Goal: Information Seeking & Learning: Understand process/instructions

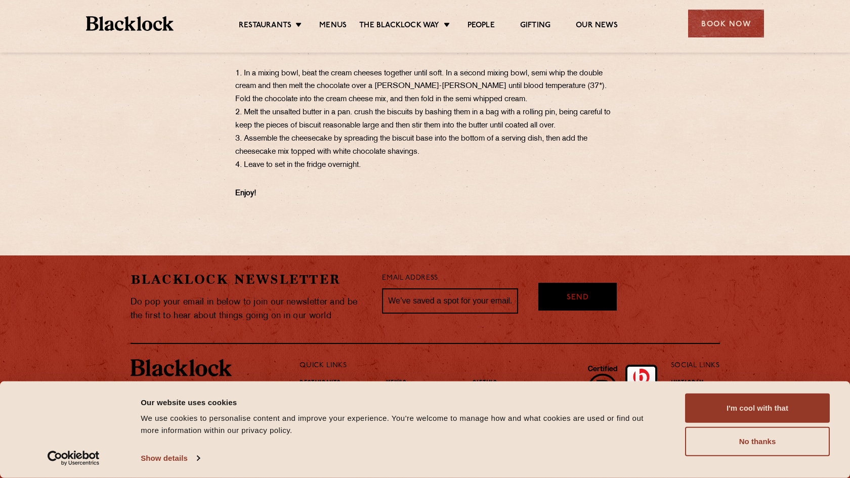
scroll to position [701, 0]
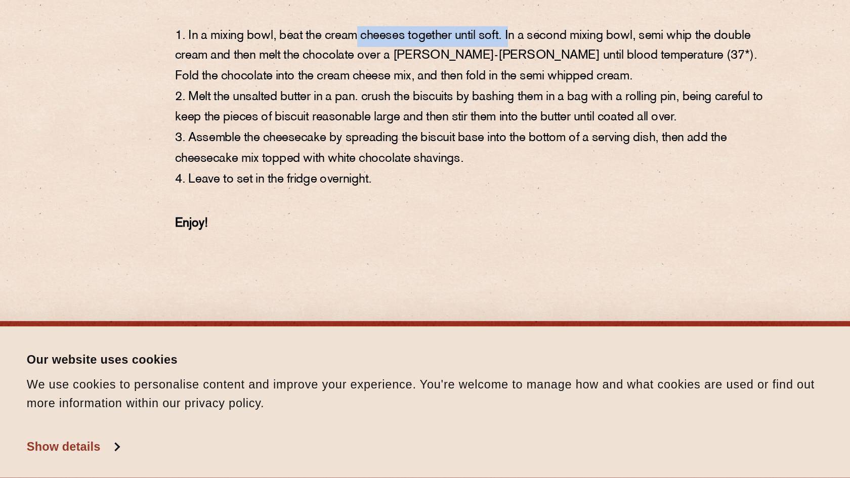
drag, startPoint x: 225, startPoint y: 59, endPoint x: 329, endPoint y: 59, distance: 103.3
click at [329, 163] on p "METHOD ​​​​​​​ 1. In a mixing bowl, beat the cream cheeses together until soft.…" at bounding box center [425, 228] width 380 height 131
drag, startPoint x: 197, startPoint y: 58, endPoint x: 325, endPoint y: 134, distance: 148.4
click at [325, 163] on p "METHOD ​​​​​​​ 1. In a mixing bowl, beat the cream cheeses together until soft.…" at bounding box center [425, 228] width 380 height 131
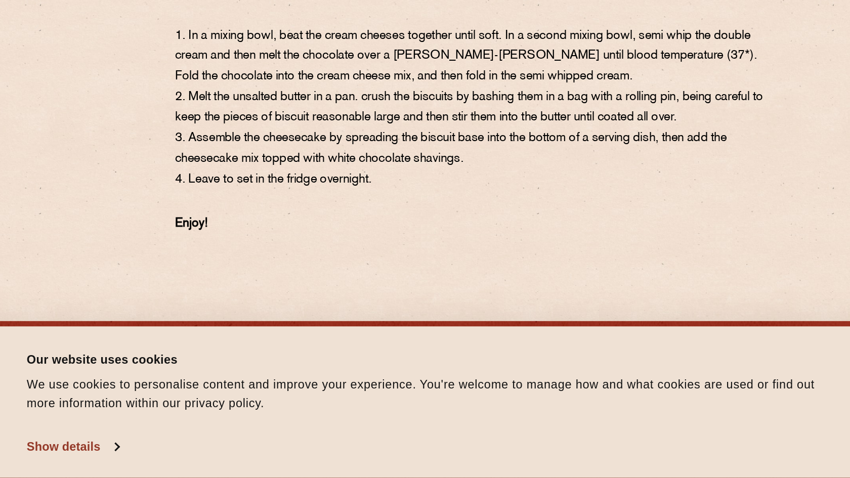
click at [324, 163] on p "METHOD ​​​​​​​ 1. In a mixing bowl, beat the cream cheeses together until soft.…" at bounding box center [425, 228] width 380 height 131
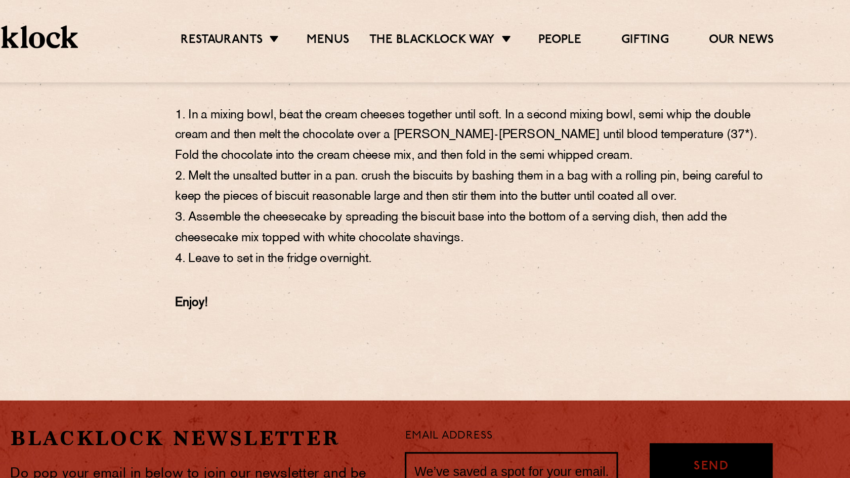
scroll to position [772, 0]
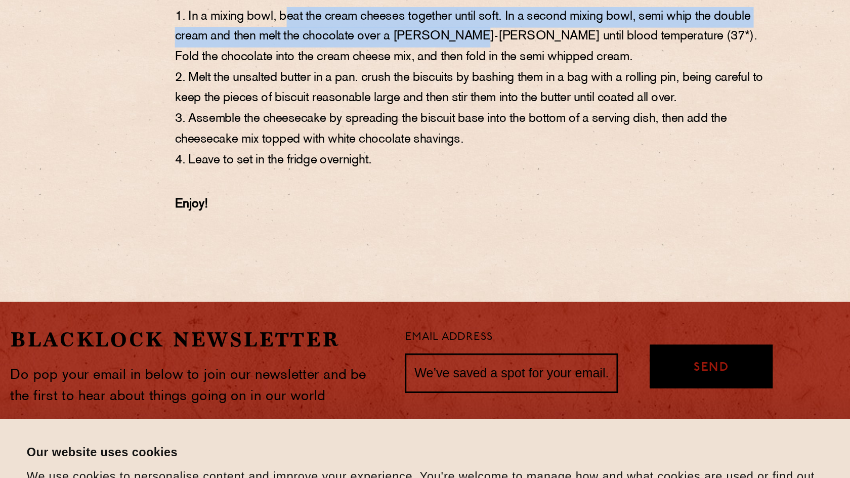
drag, startPoint x: 179, startPoint y: 45, endPoint x: 295, endPoint y: 64, distance: 117.6
click at [295, 92] on p "METHOD ​​​​​​​ 1. In a mixing bowl, beat the cream cheeses together until soft.…" at bounding box center [425, 157] width 380 height 131
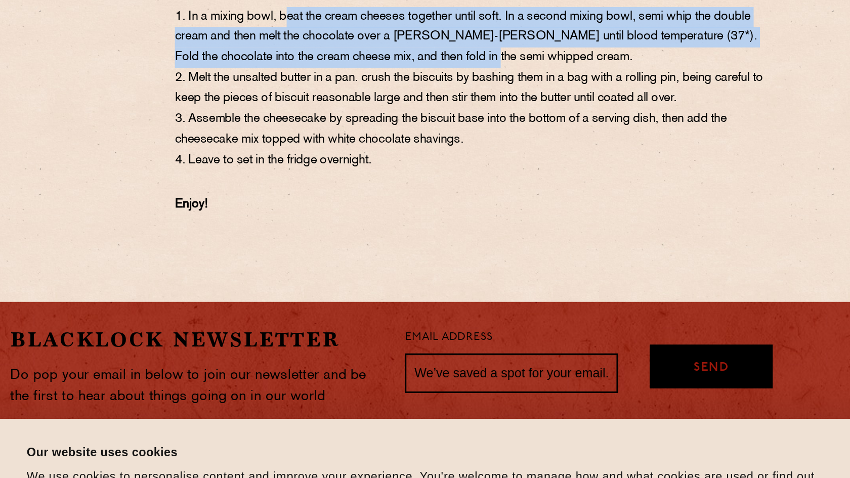
click at [325, 92] on p "METHOD ​​​​​​​ 1. In a mixing bowl, beat the cream cheeses together until soft.…" at bounding box center [425, 157] width 380 height 131
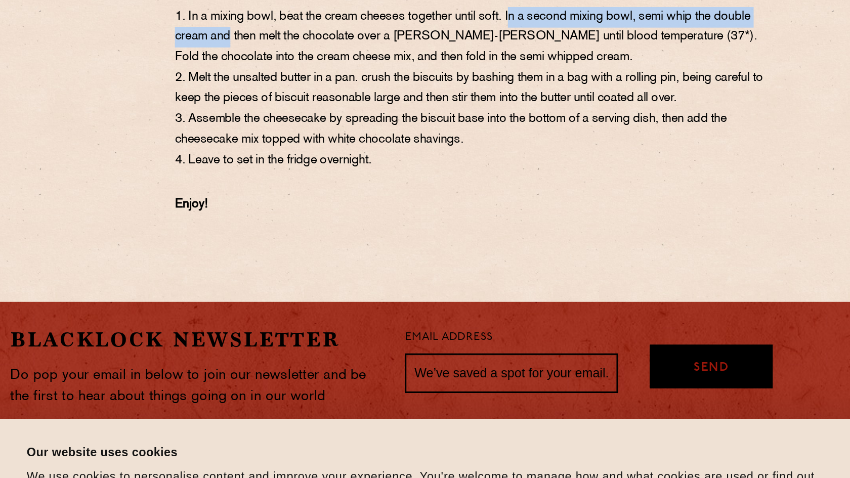
drag, startPoint x: 329, startPoint y: 45, endPoint x: 143, endPoint y: 64, distance: 186.8
click at [235, 92] on p "METHOD ​​​​​​​ 1. In a mixing bowl, beat the cream cheeses together until soft.…" at bounding box center [425, 157] width 380 height 131
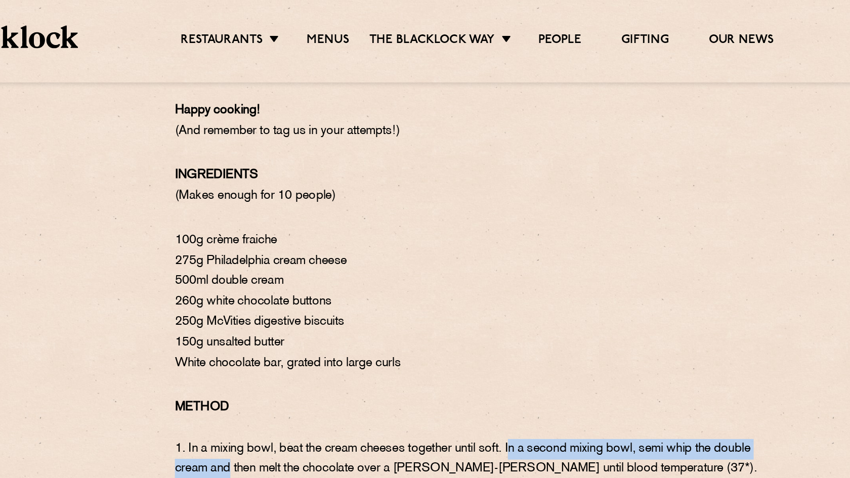
scroll to position [609, 0]
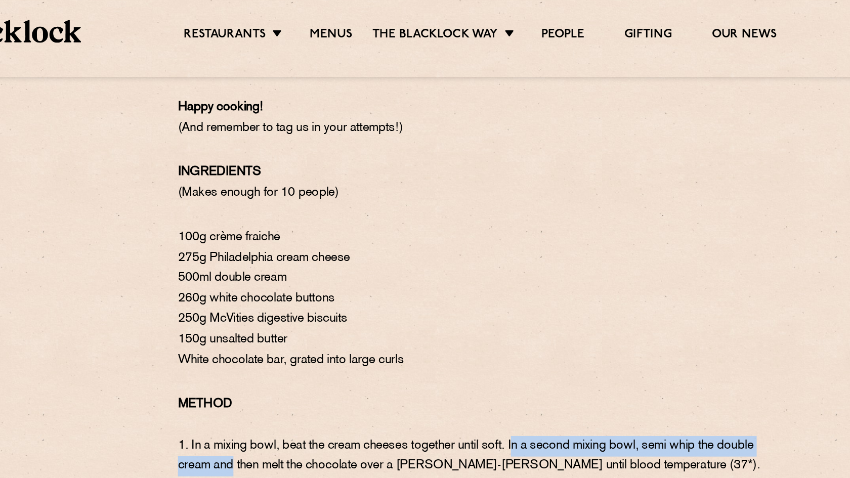
click at [172, 64] on div "Our White Chocolate Cheesecake has been a staple on our menus since day dot. A …" at bounding box center [425, 172] width 506 height 486
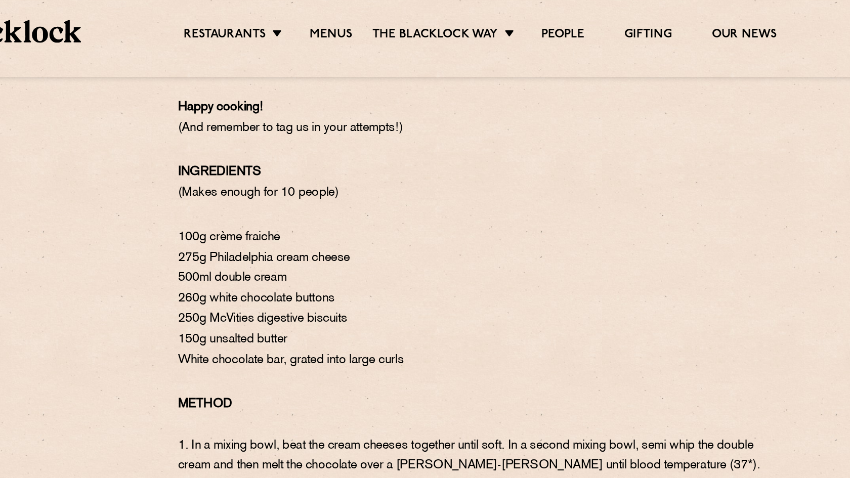
drag, startPoint x: 118, startPoint y: 216, endPoint x: 183, endPoint y: 215, distance: 64.8
click at [235, 215] on p "100g crème fraiche 275g Philadelphia cream cheese 500ml double cream 260g white…" at bounding box center [425, 195] width 380 height 92
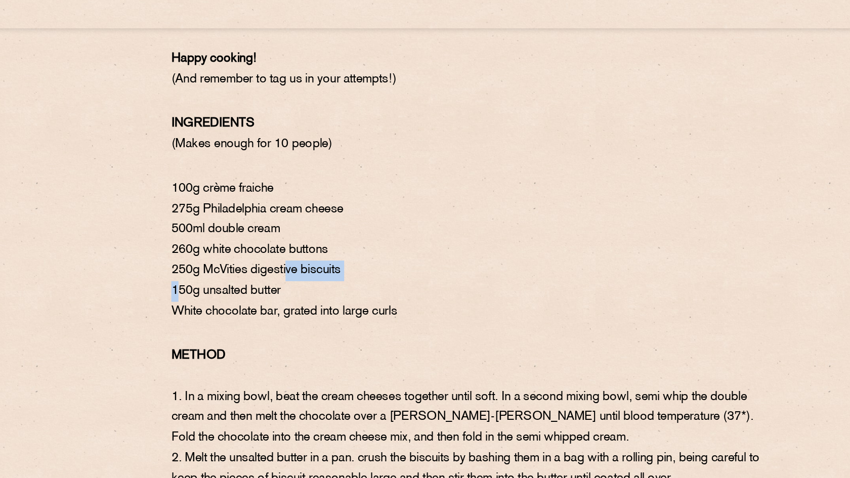
drag, startPoint x: 109, startPoint y: 225, endPoint x: 181, endPoint y: 215, distance: 72.5
click at [235, 215] on p "100g crème fraiche 275g Philadelphia cream cheese 500ml double cream 260g white…" at bounding box center [425, 195] width 380 height 92
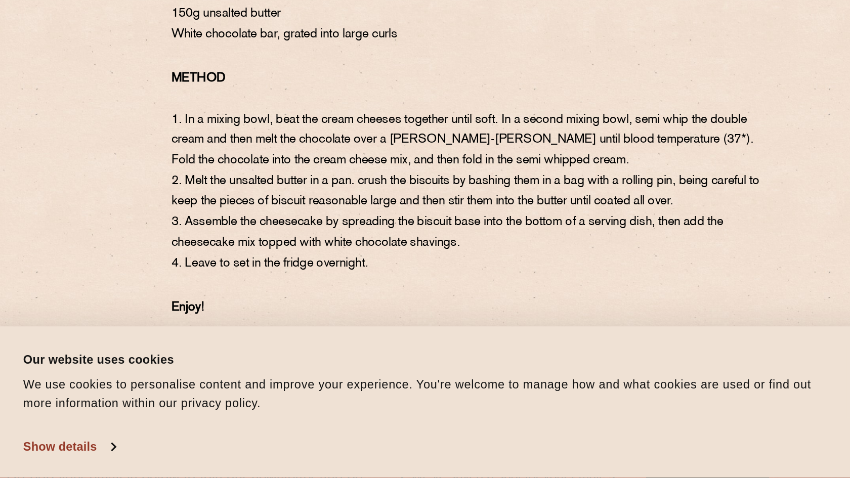
scroll to position [676, 0]
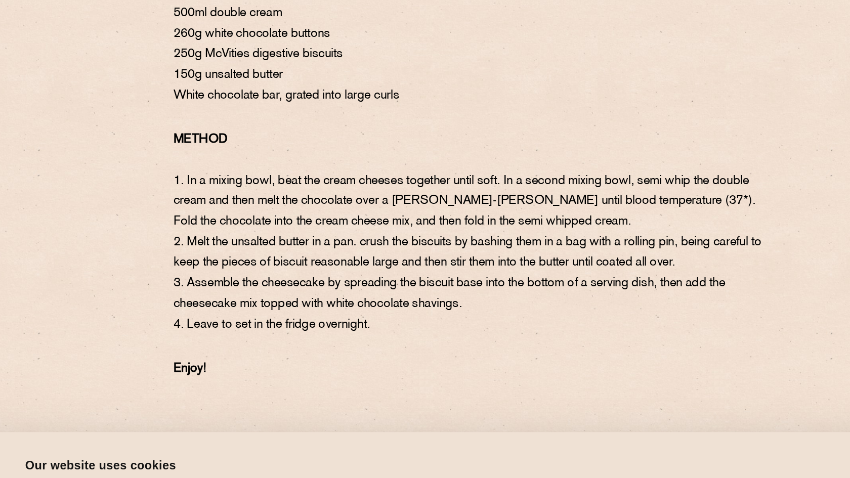
drag, startPoint x: 334, startPoint y: 221, endPoint x: 256, endPoint y: 174, distance: 90.6
click at [256, 189] on p "METHOD ​​​​​​​ 1. In a mixing bowl, beat the cream cheeses together until soft.…" at bounding box center [425, 254] width 380 height 131
click at [235, 189] on p "METHOD ​​​​​​​ 1. In a mixing bowl, beat the cream cheeses together until soft.…" at bounding box center [425, 254] width 380 height 131
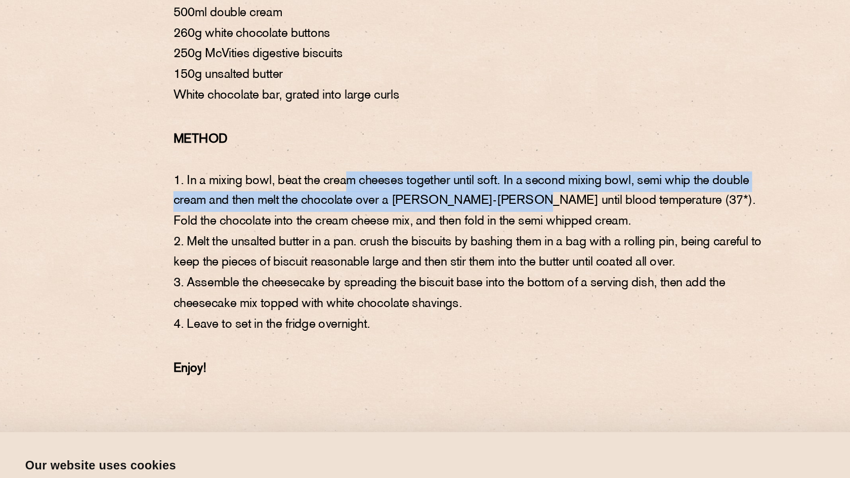
drag, startPoint x: 221, startPoint y: 150, endPoint x: 320, endPoint y: 158, distance: 99.6
click at [320, 189] on p "METHOD ​​​​​​​ 1. In a mixing bowl, beat the cream cheeses together until soft.…" at bounding box center [425, 254] width 380 height 131
click at [325, 189] on p "METHOD ​​​​​​​ 1. In a mixing bowl, beat the cream cheeses together until soft.…" at bounding box center [425, 254] width 380 height 131
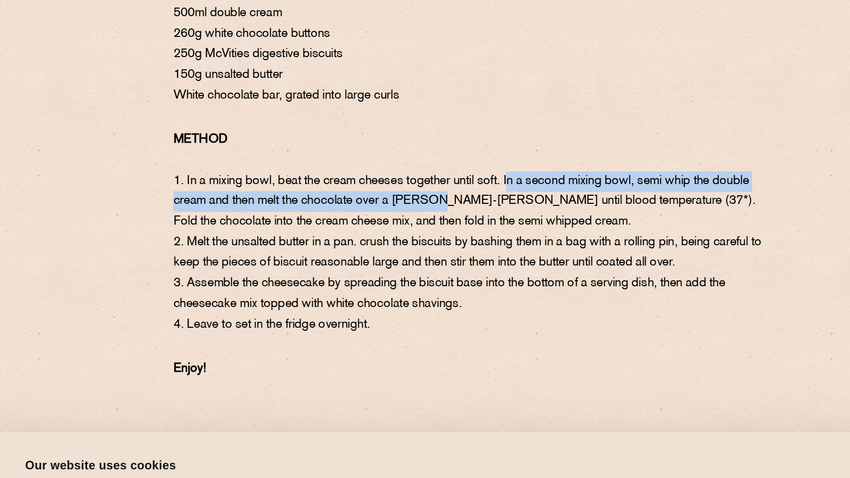
drag, startPoint x: 329, startPoint y: 149, endPoint x: 276, endPoint y: 163, distance: 54.4
click at [276, 189] on p "METHOD ​​​​​​​ 1. In a mixing bowl, beat the cream cheeses together until soft.…" at bounding box center [425, 254] width 380 height 131
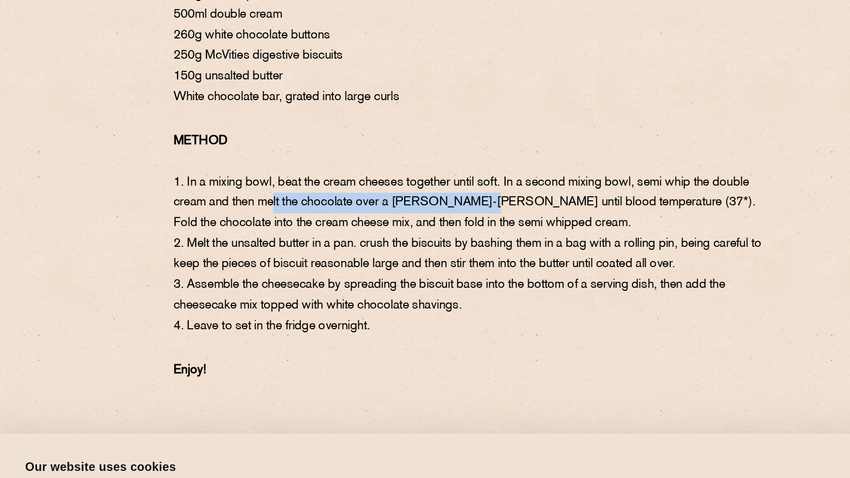
drag, startPoint x: 171, startPoint y: 170, endPoint x: 304, endPoint y: 170, distance: 132.6
click at [304, 189] on p "METHOD ​​​​​​​ 1. In a mixing bowl, beat the cream cheeses together until soft.…" at bounding box center [425, 254] width 380 height 131
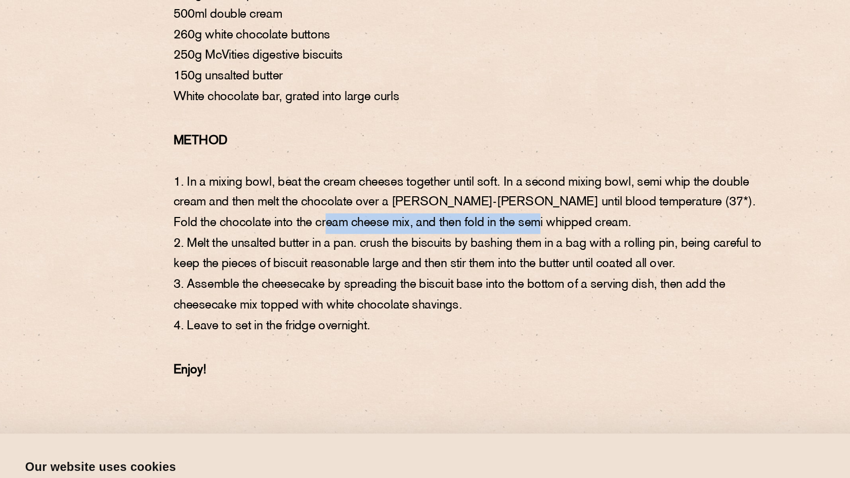
drag, startPoint x: 178, startPoint y: 176, endPoint x: 322, endPoint y: 177, distance: 144.3
click at [322, 189] on p "METHOD ​​​​​​​ 1. In a mixing bowl, beat the cream cheeses together until soft.…" at bounding box center [425, 254] width 380 height 131
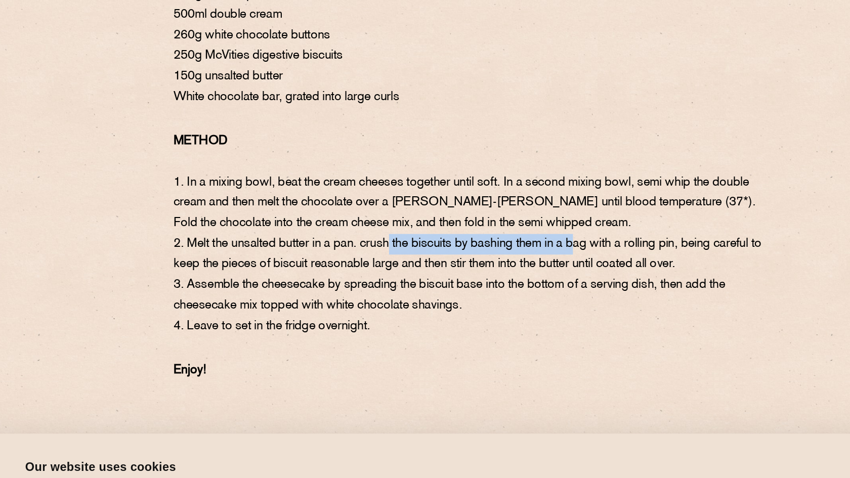
drag, startPoint x: 251, startPoint y: 190, endPoint x: 373, endPoint y: 191, distance: 122.0
click at [373, 191] on p "METHOD ​​​​​​​ 1. In a mixing bowl, beat the cream cheeses together until soft.…" at bounding box center [425, 254] width 380 height 131
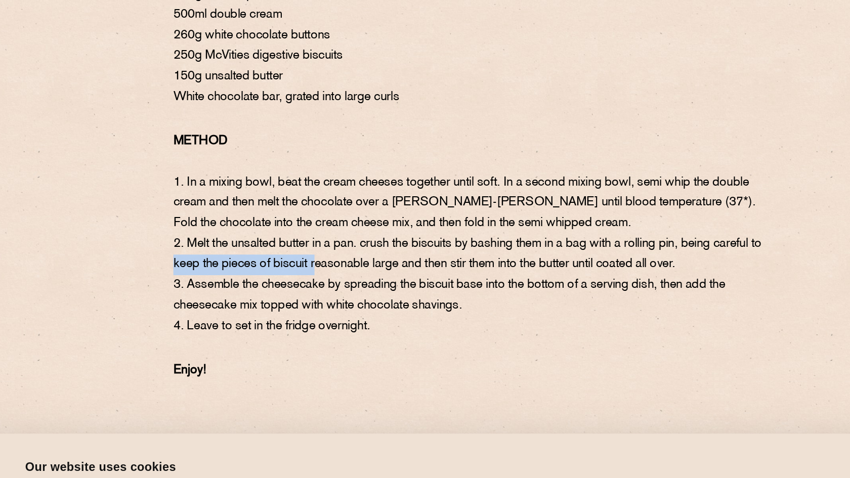
drag, startPoint x: 138, startPoint y: 198, endPoint x: 235, endPoint y: 199, distance: 97.2
click at [235, 199] on p "METHOD ​​​​​​​ 1. In a mixing bowl, beat the cream cheeses together until soft.…" at bounding box center [425, 254] width 380 height 131
click at [239, 199] on p "METHOD ​​​​​​​ 1. In a mixing bowl, beat the cream cheeses together until soft.…" at bounding box center [425, 254] width 380 height 131
click at [235, 218] on p "METHOD ​​​​​​​ 1. In a mixing bowl, beat the cream cheeses together until soft.…" at bounding box center [425, 254] width 380 height 131
